Goal: Transaction & Acquisition: Purchase product/service

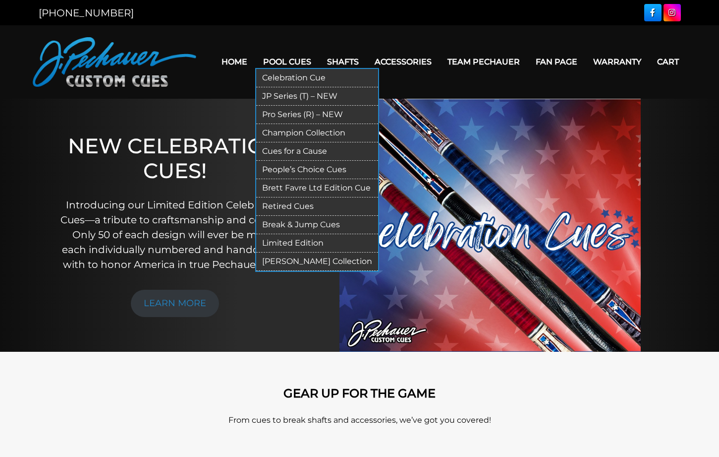
click at [289, 114] on link "Pro Series (R) – NEW" at bounding box center [317, 115] width 122 height 18
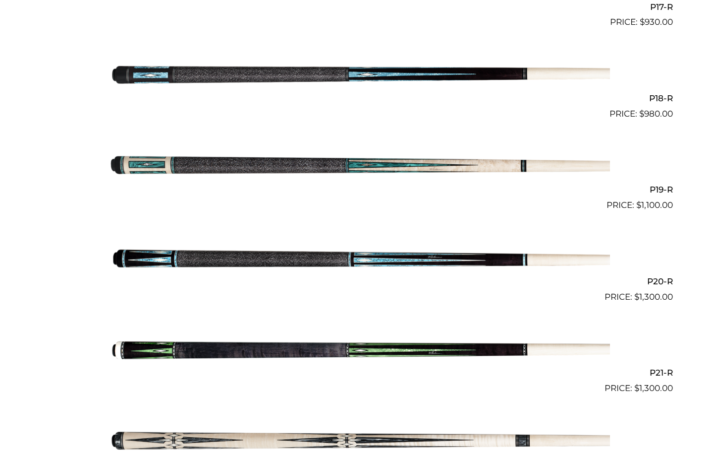
scroll to position [1820, 0]
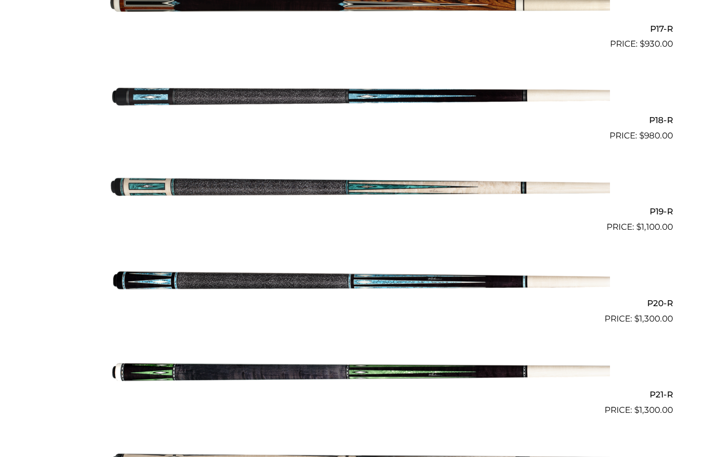
click at [217, 373] on img at bounding box center [360, 370] width 501 height 83
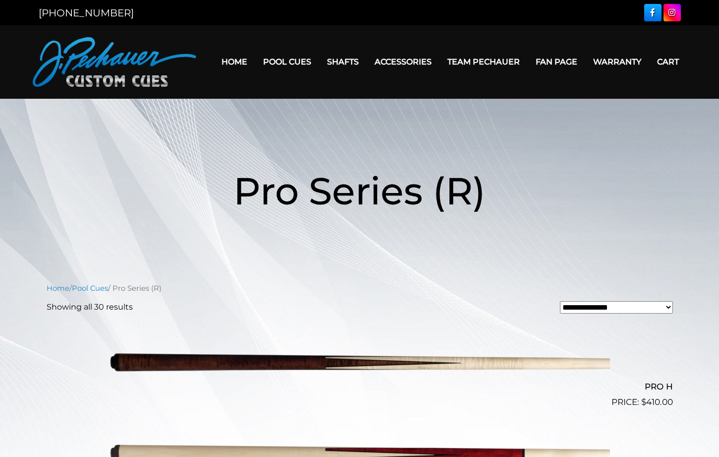
scroll to position [1820, 0]
